Goal: Information Seeking & Learning: Learn about a topic

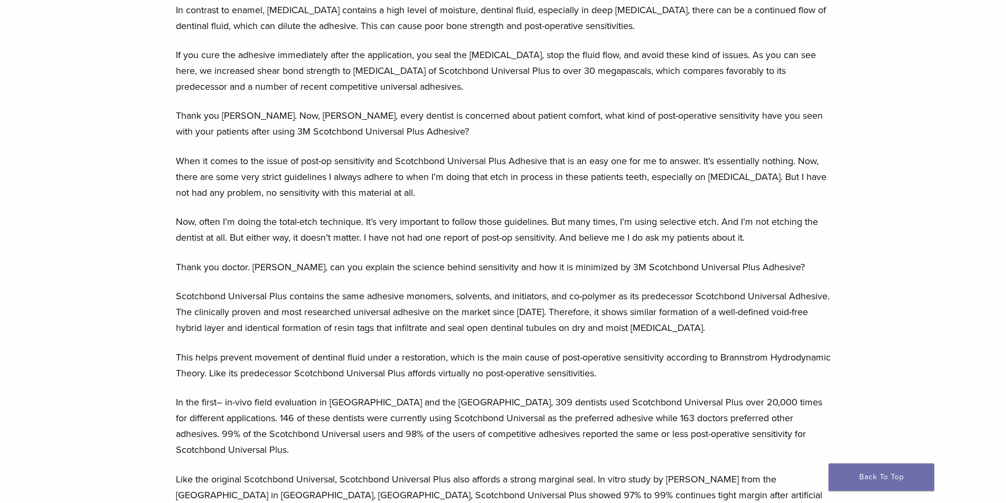
scroll to position [2006, 0]
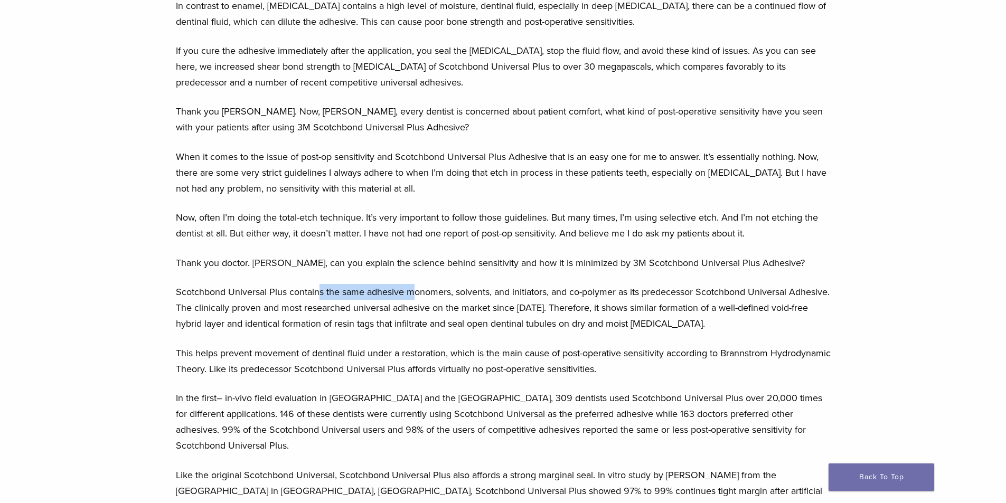
drag, startPoint x: 325, startPoint y: 245, endPoint x: 416, endPoint y: 241, distance: 90.9
click at [416, 284] on p "Scotchbond Universal Plus contains the same adhesive monomers, solvents, and in…" at bounding box center [503, 308] width 655 height 48
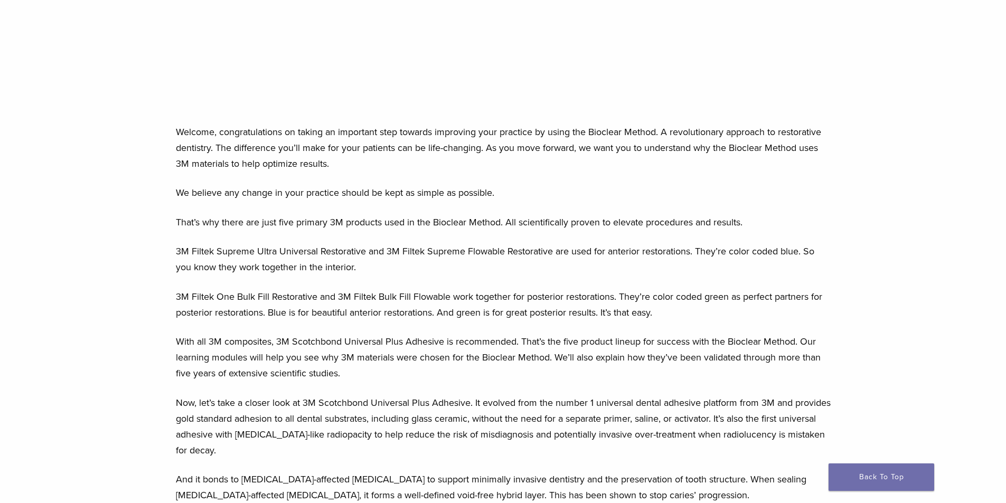
scroll to position [2243, 0]
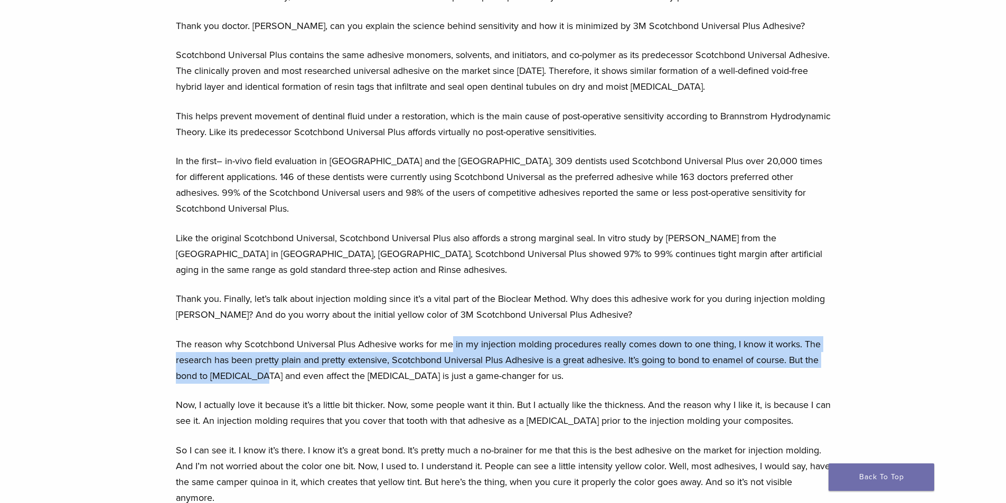
drag, startPoint x: 473, startPoint y: 282, endPoint x: 259, endPoint y: 312, distance: 215.9
click at [259, 336] on p "The reason why Scotchbond Universal Plus Adhesive works for me in my injection …" at bounding box center [503, 360] width 655 height 48
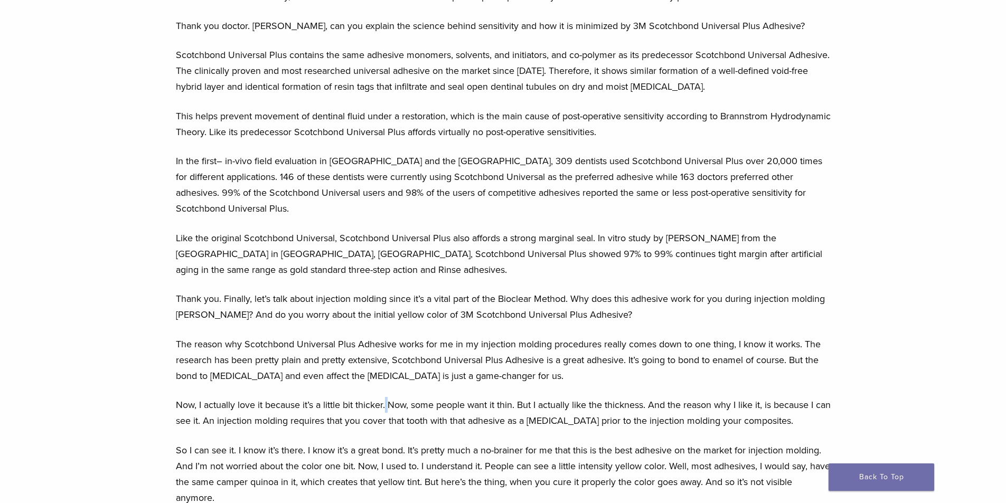
click at [391, 397] on p "Now, I actually love it because it’s a little bit thicker. Now, some people wan…" at bounding box center [503, 413] width 655 height 32
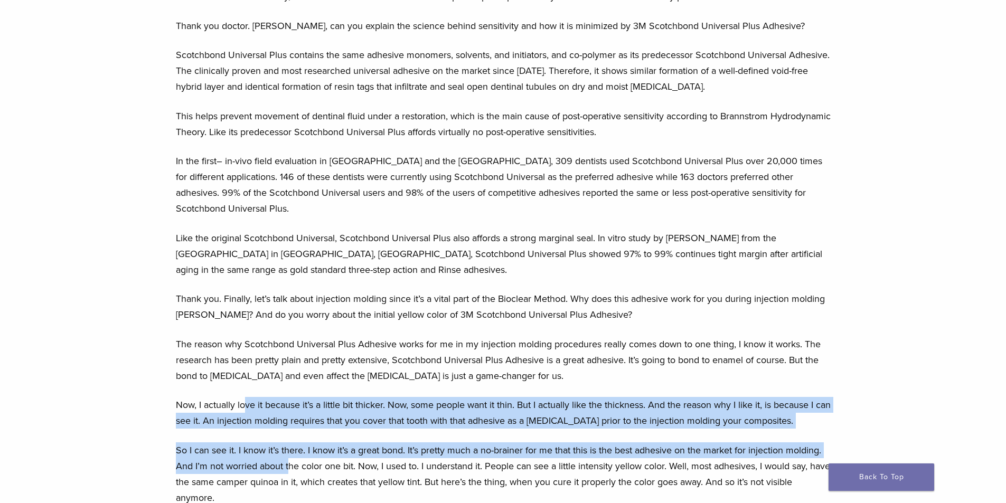
drag, startPoint x: 243, startPoint y: 346, endPoint x: 291, endPoint y: 399, distance: 71.0
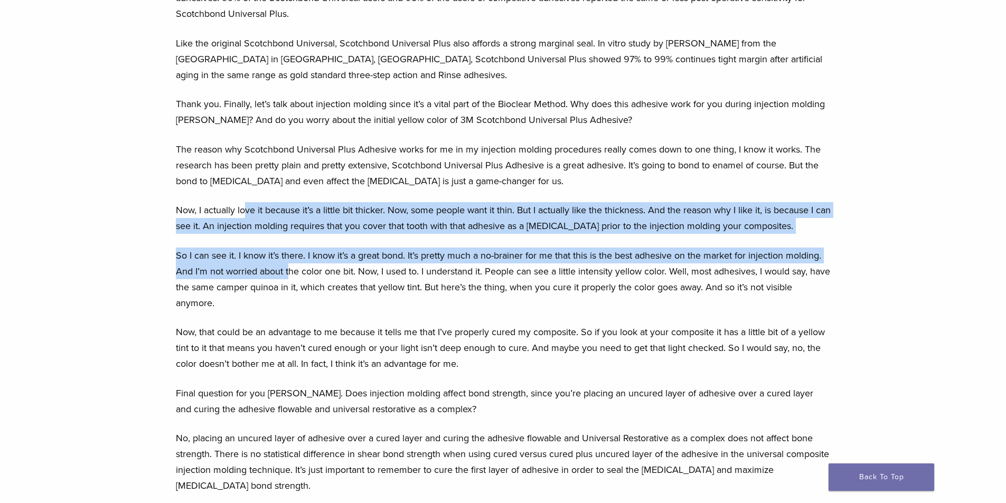
scroll to position [2455, 0]
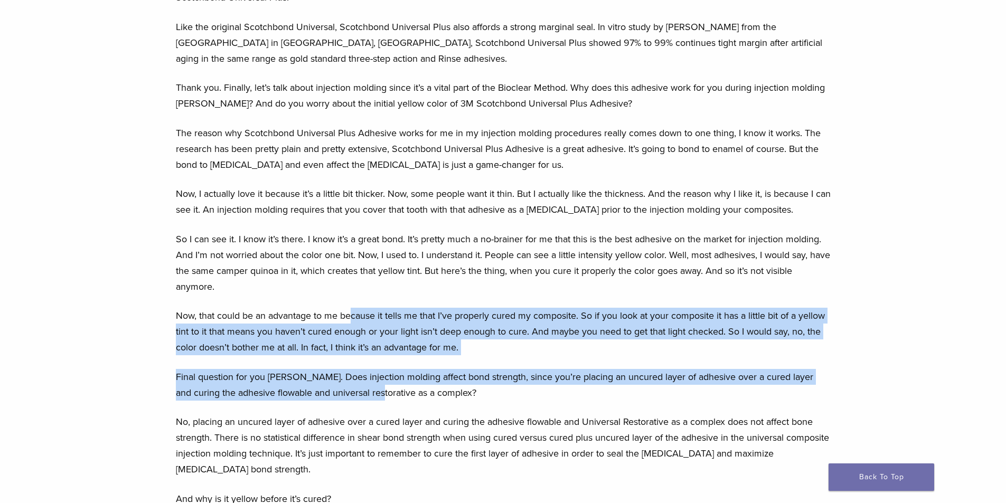
drag, startPoint x: 353, startPoint y: 257, endPoint x: 356, endPoint y: 323, distance: 66.6
click at [355, 369] on p "Final question for you [PERSON_NAME]. Does injection molding affect bond streng…" at bounding box center [503, 385] width 655 height 32
click at [275, 369] on p "Final question for you [PERSON_NAME]. Does injection molding affect bond streng…" at bounding box center [503, 385] width 655 height 32
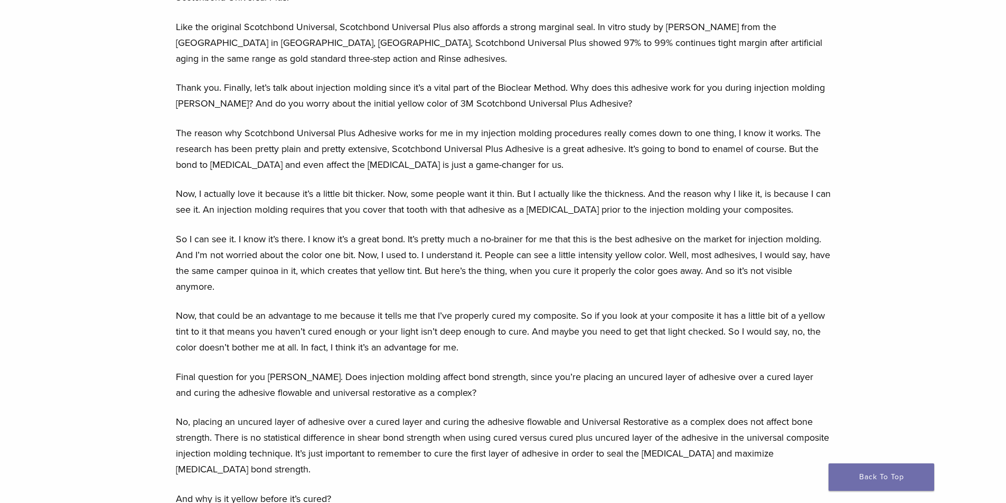
click at [398, 369] on p "Final question for you [PERSON_NAME]. Does injection molding affect bond streng…" at bounding box center [503, 385] width 655 height 32
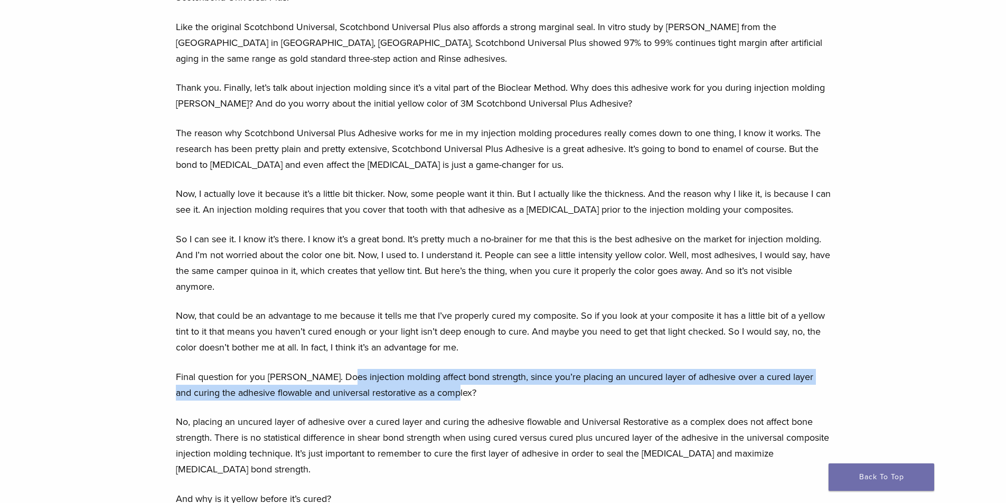
drag, startPoint x: 437, startPoint y: 328, endPoint x: 339, endPoint y: 319, distance: 98.1
click at [339, 369] on p "Final question for you [PERSON_NAME]. Does injection molding affect bond streng…" at bounding box center [503, 385] width 655 height 32
drag, startPoint x: 328, startPoint y: 315, endPoint x: 266, endPoint y: 354, distance: 73.4
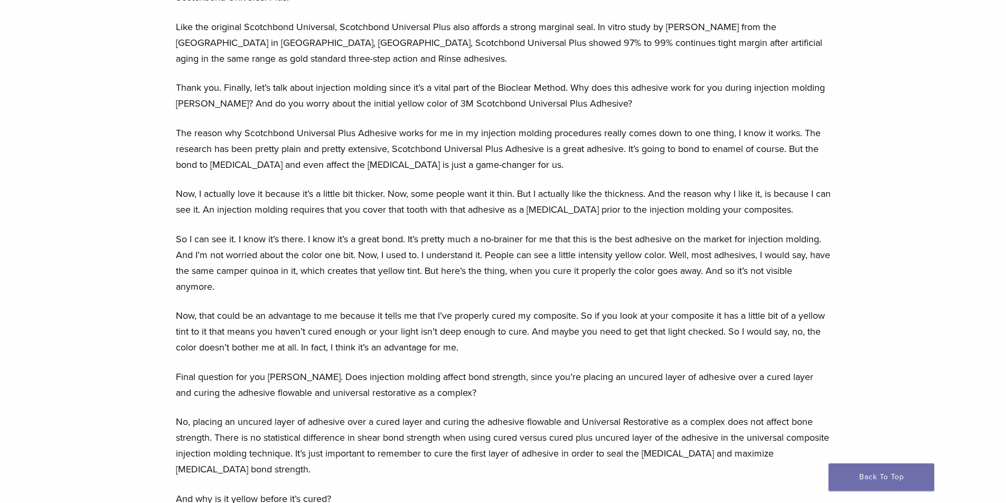
click at [374, 414] on p "No, placing an uncured layer of adhesive over a cured layer and curing the adhe…" at bounding box center [503, 445] width 655 height 63
drag, startPoint x: 254, startPoint y: 357, endPoint x: 444, endPoint y: 365, distance: 189.7
click at [444, 414] on p "No, placing an uncured layer of adhesive over a cured layer and curing the adhe…" at bounding box center [503, 445] width 655 height 63
click at [442, 414] on p "No, placing an uncured layer of adhesive over a cured layer and curing the adhe…" at bounding box center [503, 445] width 655 height 63
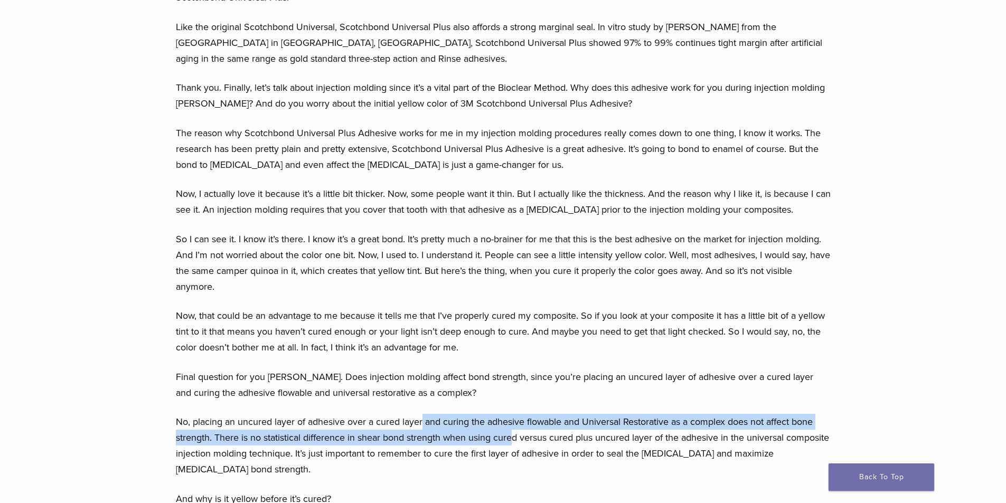
drag, startPoint x: 512, startPoint y: 367, endPoint x: 380, endPoint y: 360, distance: 131.7
click at [390, 414] on p "No, placing an uncured layer of adhesive over a cured layer and curing the adhe…" at bounding box center [503, 445] width 655 height 63
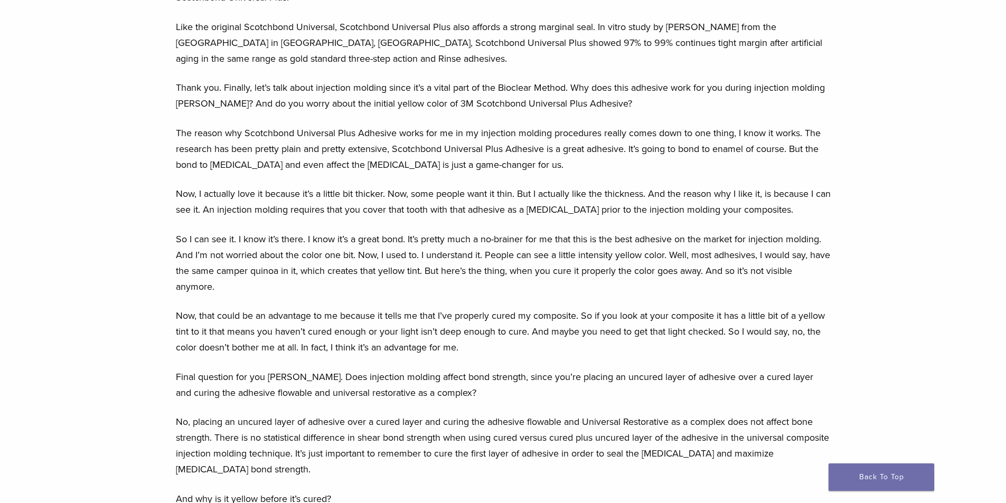
drag, startPoint x: 331, startPoint y: 359, endPoint x: 370, endPoint y: 359, distance: 39.1
click at [331, 414] on p "No, placing an uncured layer of adhesive over a cured layer and curing the adhe…" at bounding box center [503, 445] width 655 height 63
drag, startPoint x: 429, startPoint y: 361, endPoint x: 601, endPoint y: 364, distance: 172.1
click at [599, 414] on p "No, placing an uncured layer of adhesive over a cured layer and curing the adhe…" at bounding box center [503, 445] width 655 height 63
click at [603, 414] on p "No, placing an uncured layer of adhesive over a cured layer and curing the adhe…" at bounding box center [503, 445] width 655 height 63
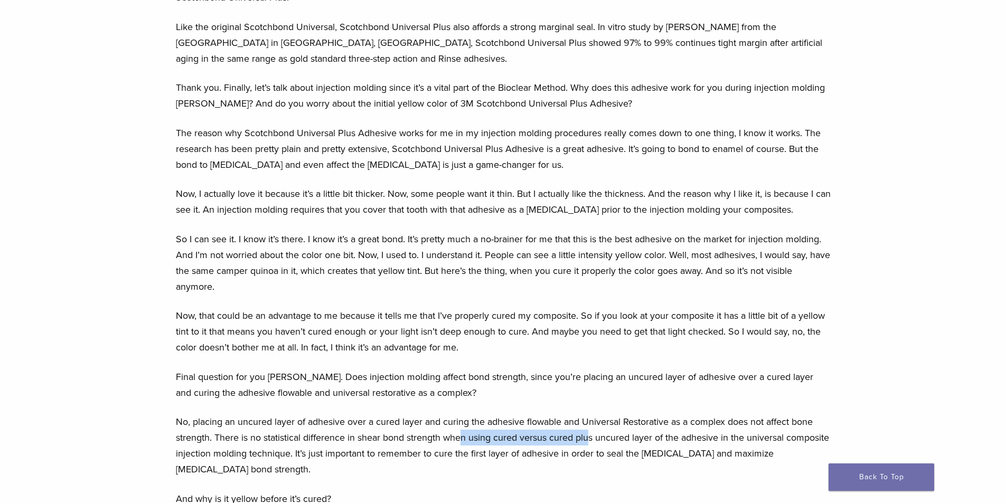
drag, startPoint x: 464, startPoint y: 371, endPoint x: 593, endPoint y: 373, distance: 128.8
click at [593, 414] on p "No, placing an uncured layer of adhesive over a cured layer and curing the adhe…" at bounding box center [503, 445] width 655 height 63
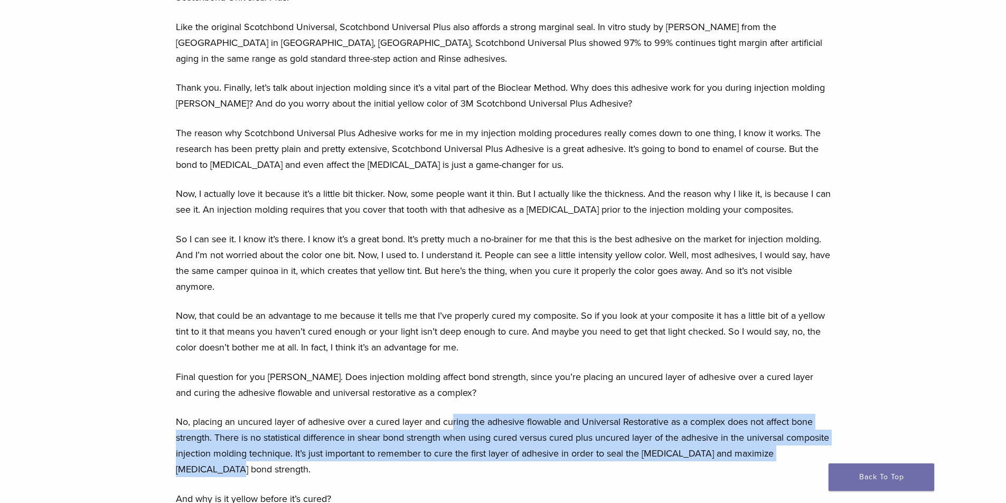
drag, startPoint x: 455, startPoint y: 356, endPoint x: 391, endPoint y: 410, distance: 83.2
click at [390, 414] on p "No, placing an uncured layer of adhesive over a cured layer and curing the adhe…" at bounding box center [503, 445] width 655 height 63
click at [391, 414] on p "No, placing an uncured layer of adhesive over a cured layer and curing the adhe…" at bounding box center [503, 445] width 655 height 63
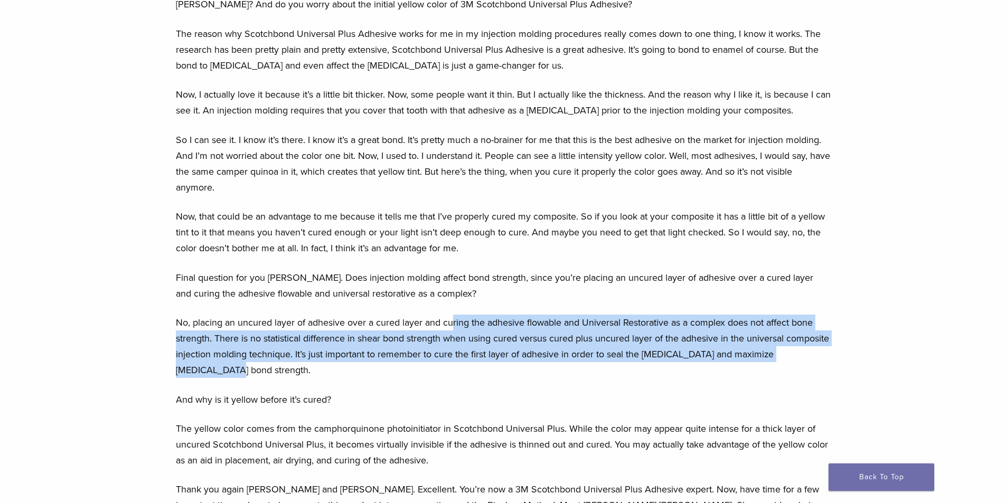
scroll to position [2560, 0]
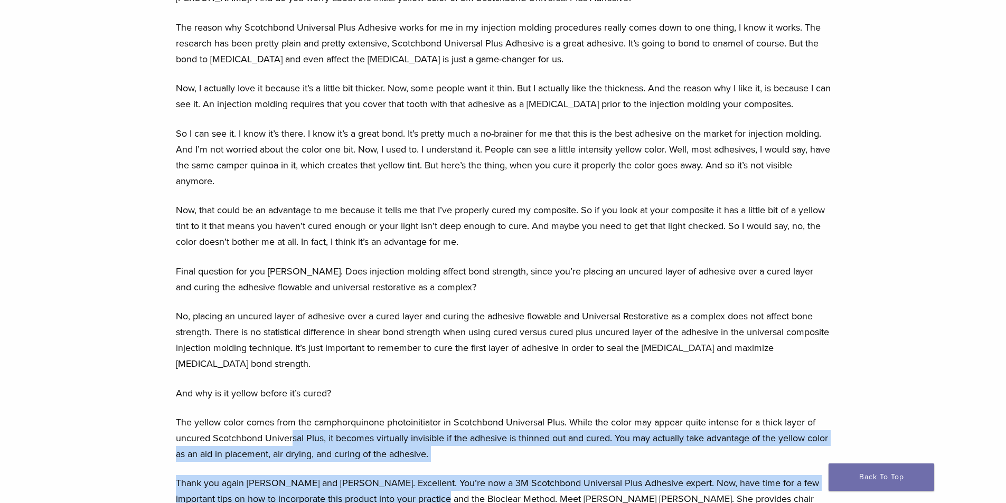
drag, startPoint x: 291, startPoint y: 368, endPoint x: 435, endPoint y: 438, distance: 159.9
click at [435, 475] on p "Thank you again [PERSON_NAME] and [PERSON_NAME]. Excellent. You’re now a 3M Sco…" at bounding box center [503, 499] width 655 height 48
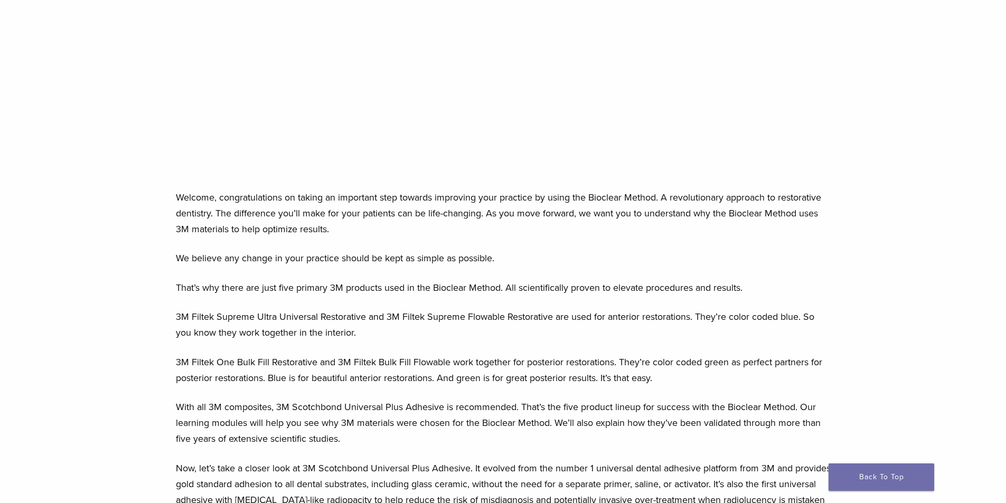
scroll to position [370, 0]
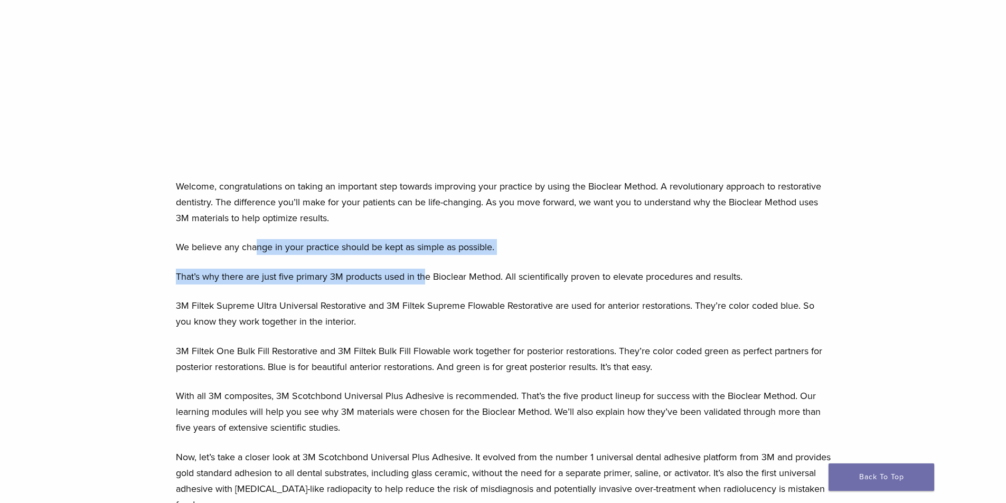
drag, startPoint x: 294, startPoint y: 250, endPoint x: 485, endPoint y: 265, distance: 191.2
